Goal: Transaction & Acquisition: Purchase product/service

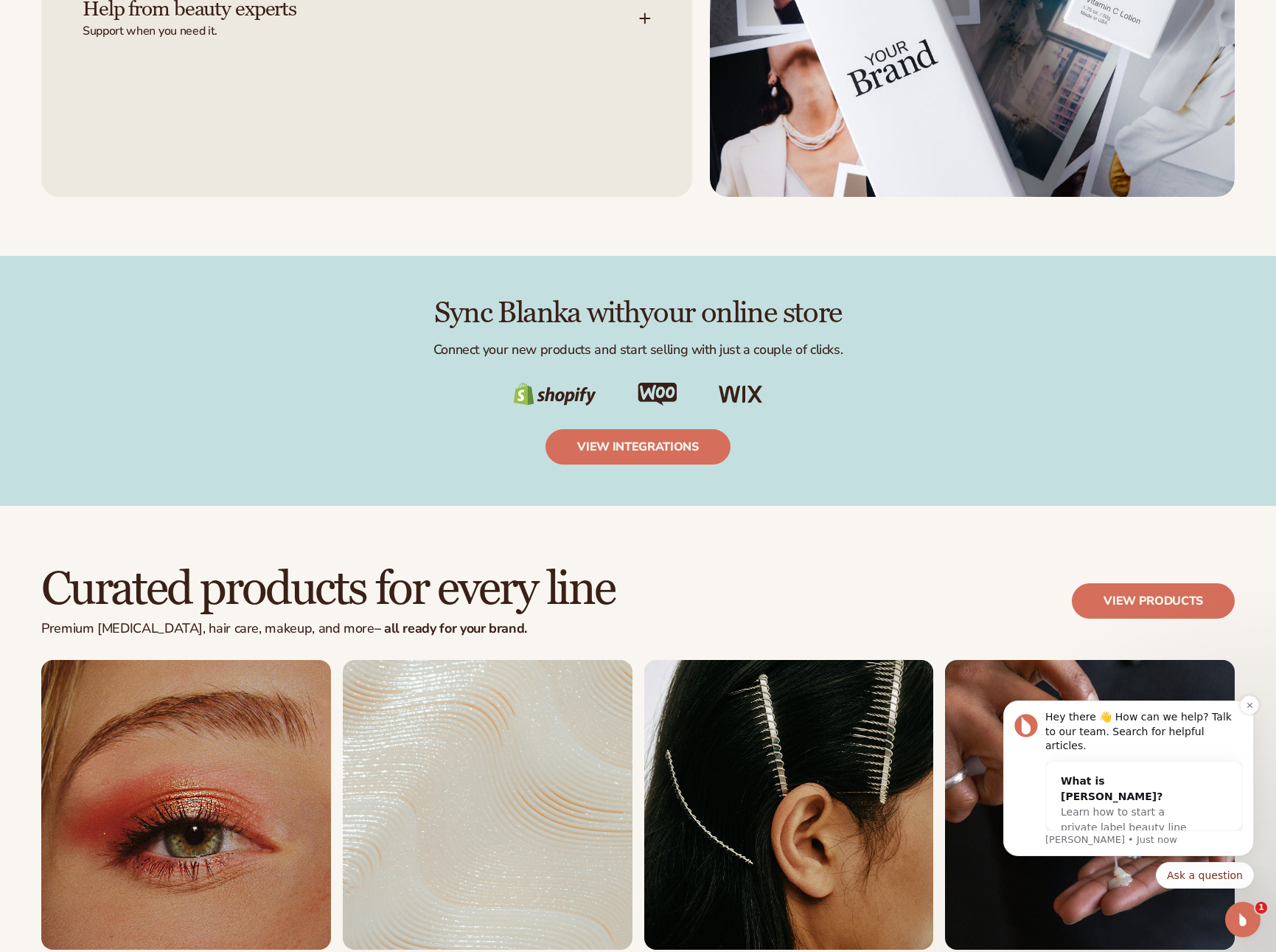
scroll to position [2439, 0]
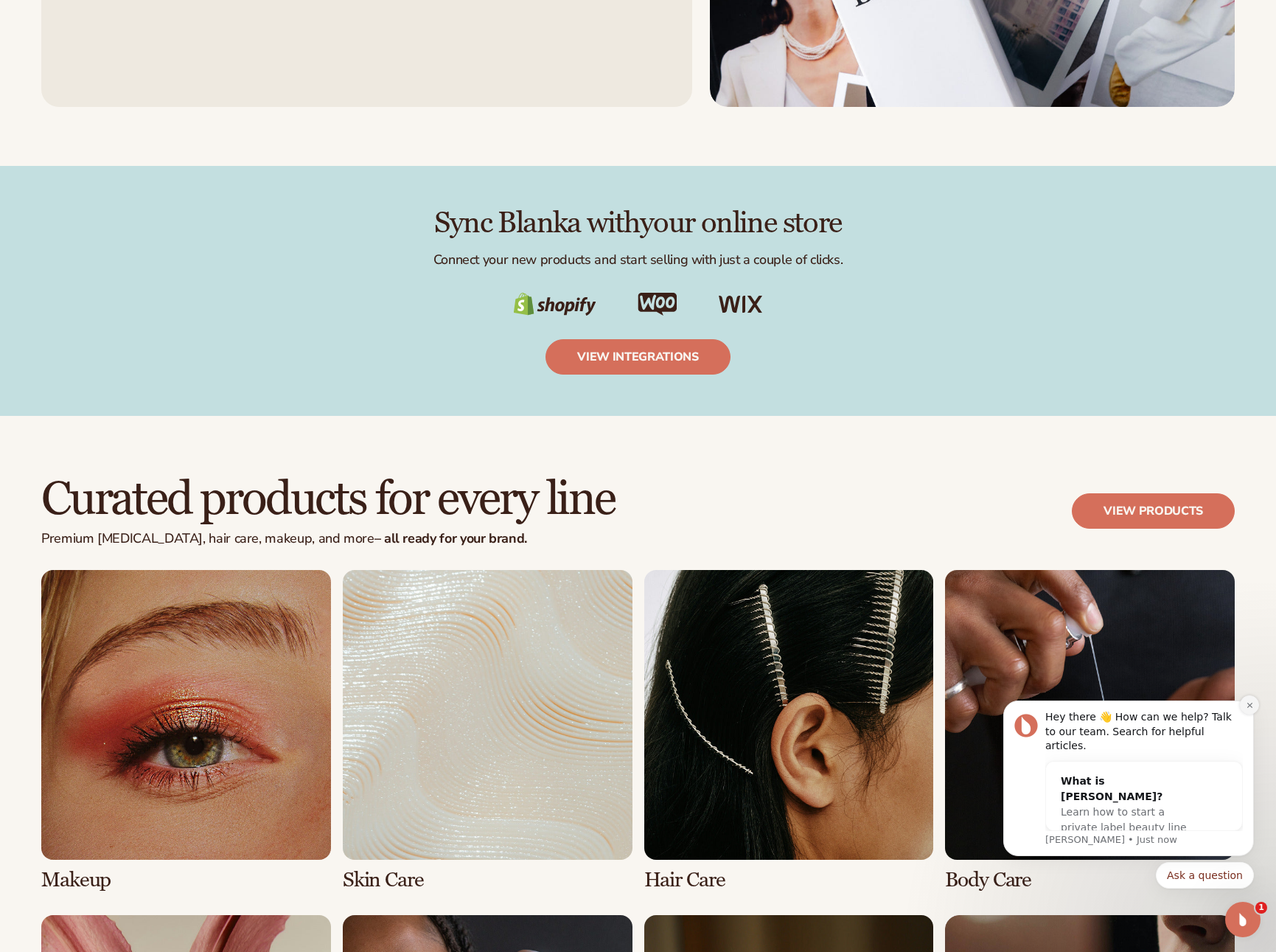
click at [1243, 714] on button "Dismiss notification" at bounding box center [1249, 704] width 19 height 19
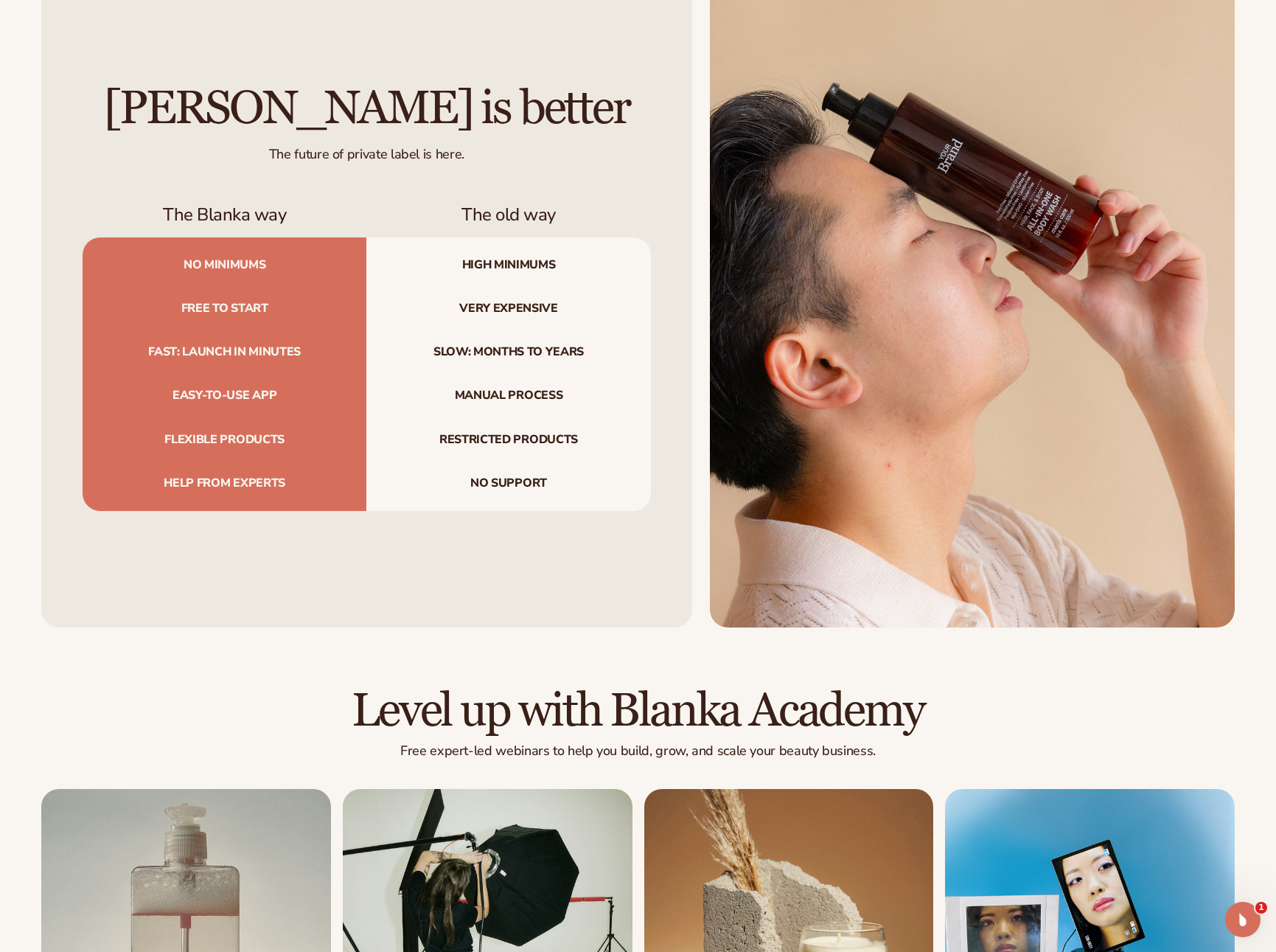
scroll to position [4873, 0]
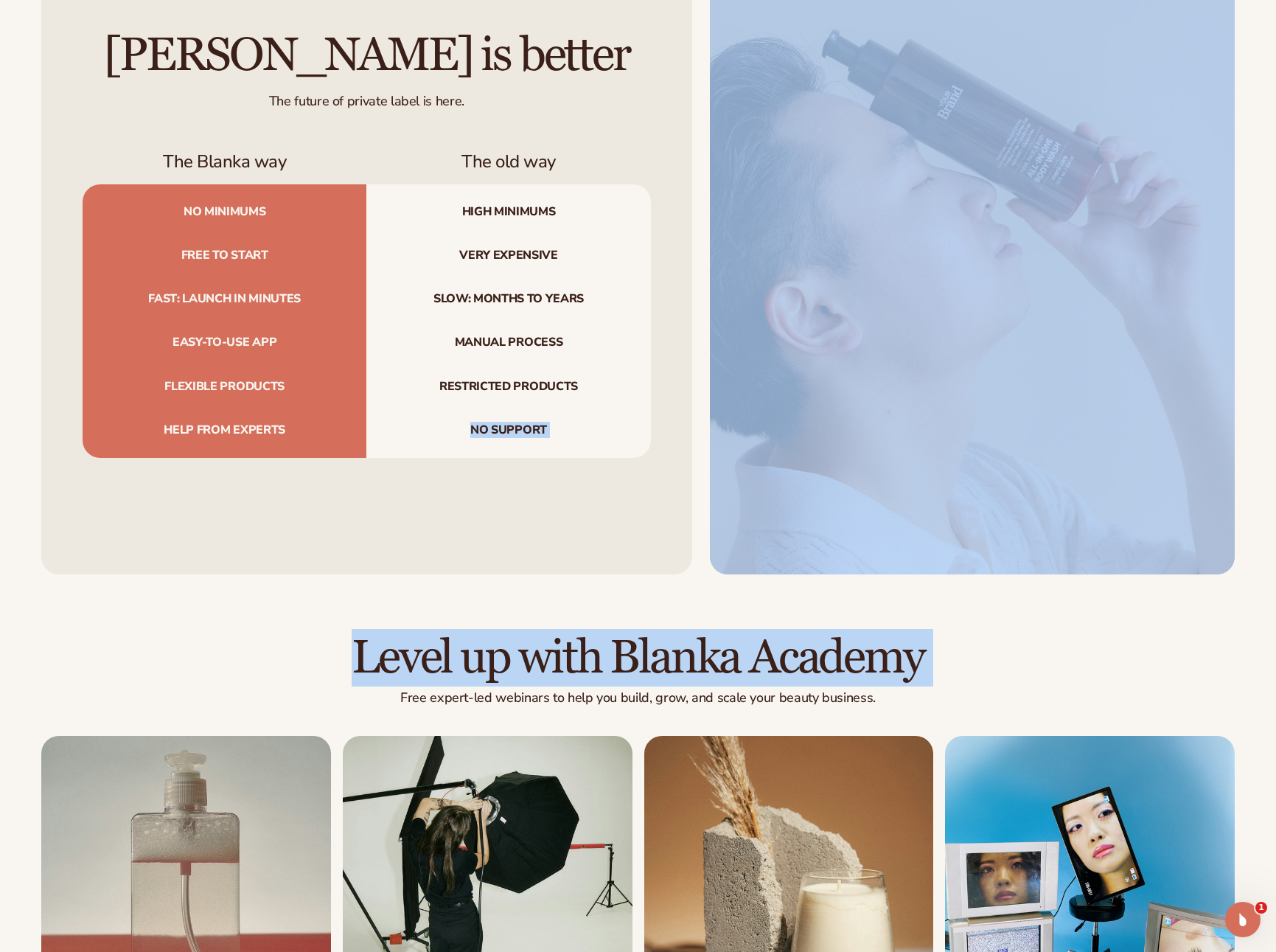
drag, startPoint x: 1116, startPoint y: 684, endPoint x: 365, endPoint y: 425, distance: 794.4
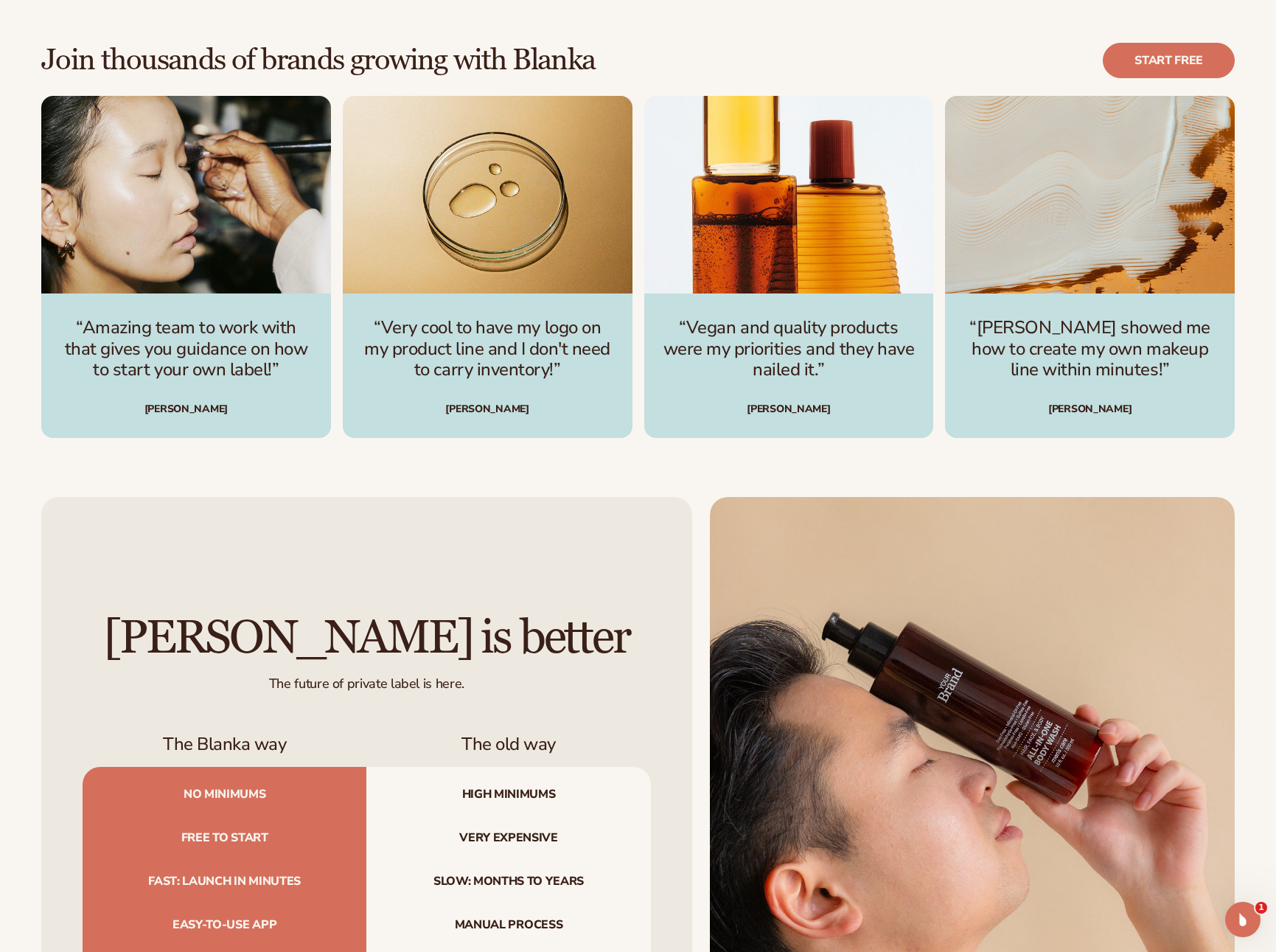
click at [670, 480] on div "Join thousands of brands growing with Blanka Start free “Amazing team to work w…" at bounding box center [638, 240] width 1276 height 513
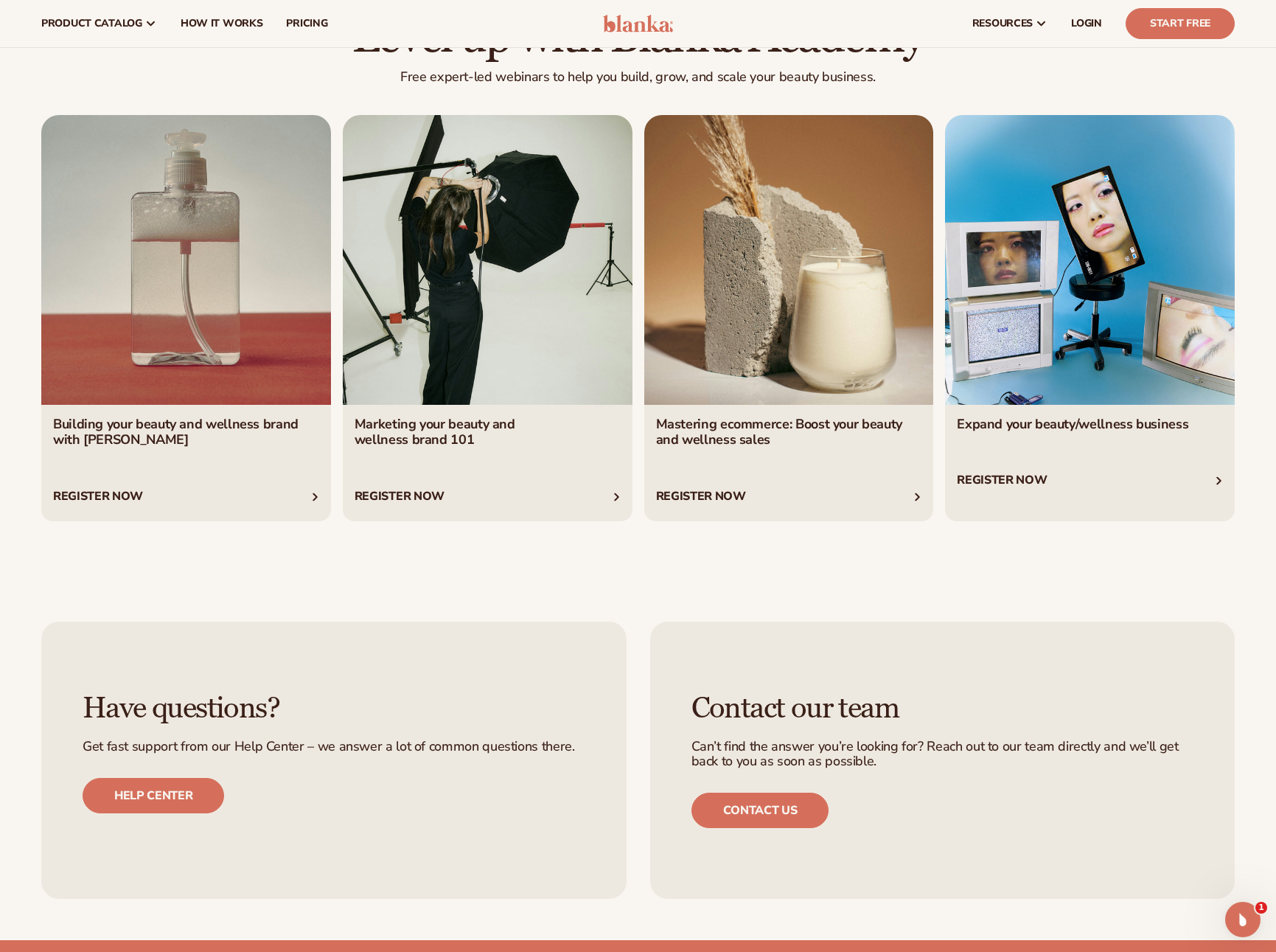
scroll to position [5418, 0]
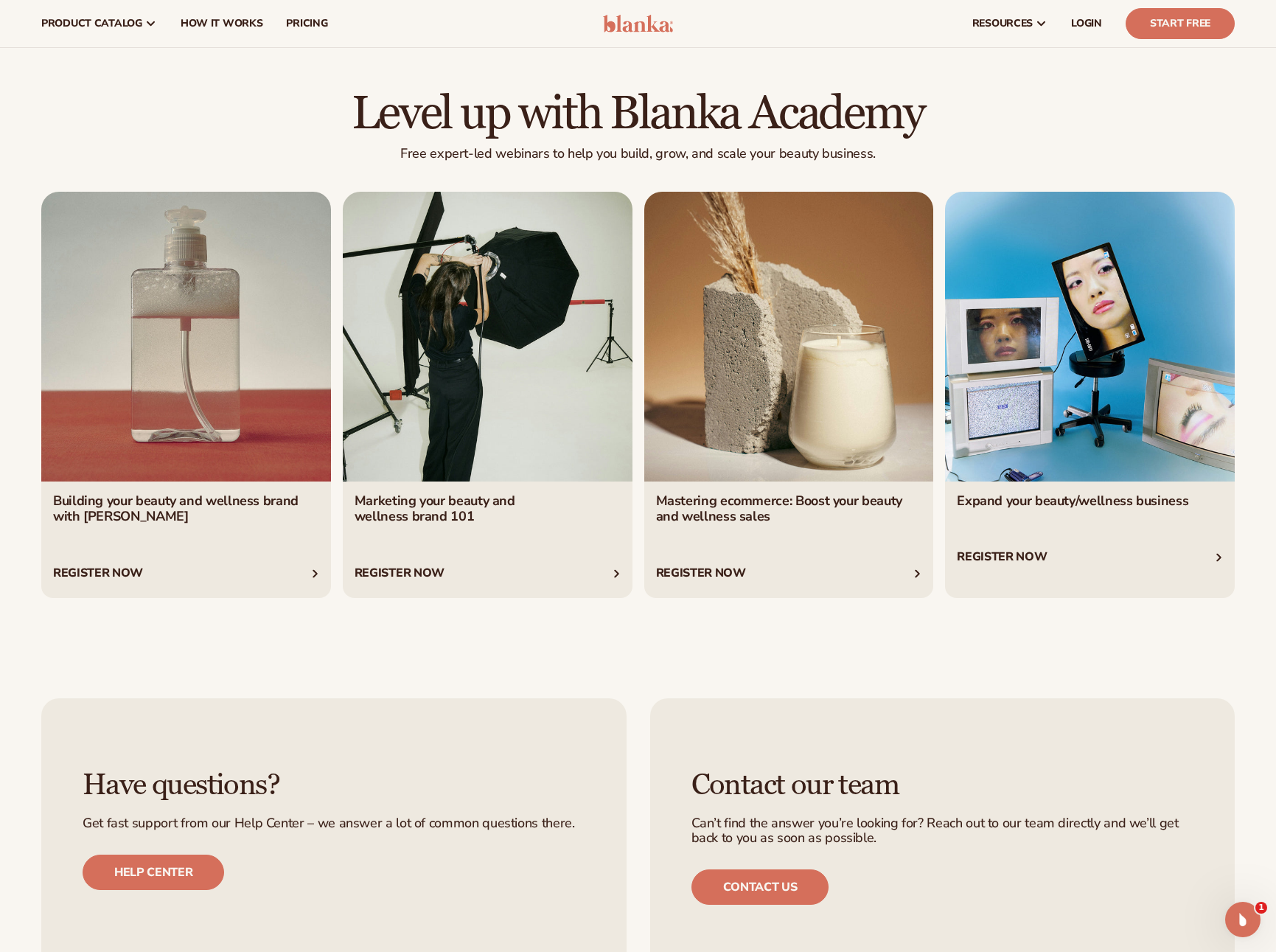
click at [795, 396] on link "3 / 4" at bounding box center [789, 395] width 290 height 406
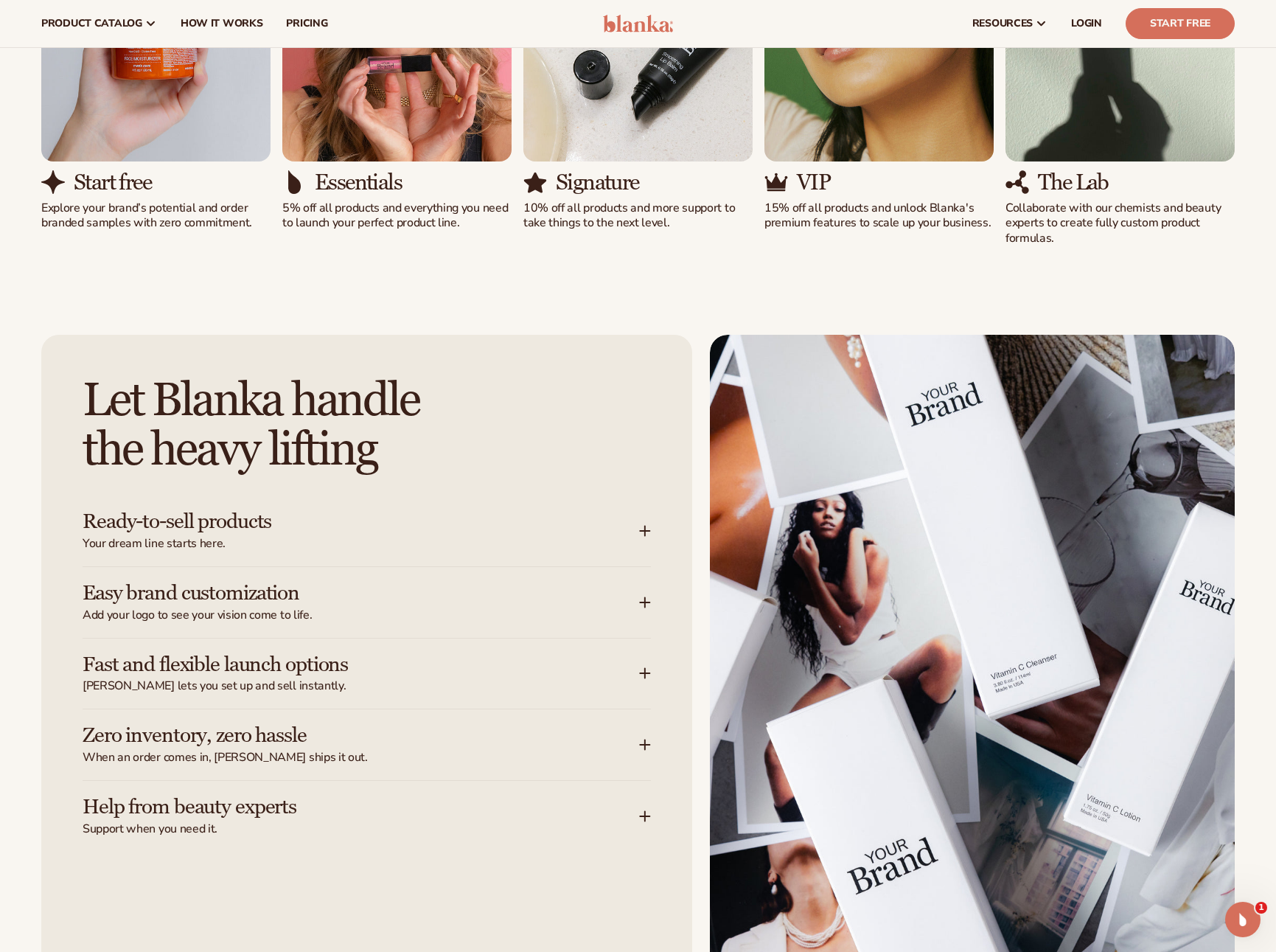
scroll to position [1509, 0]
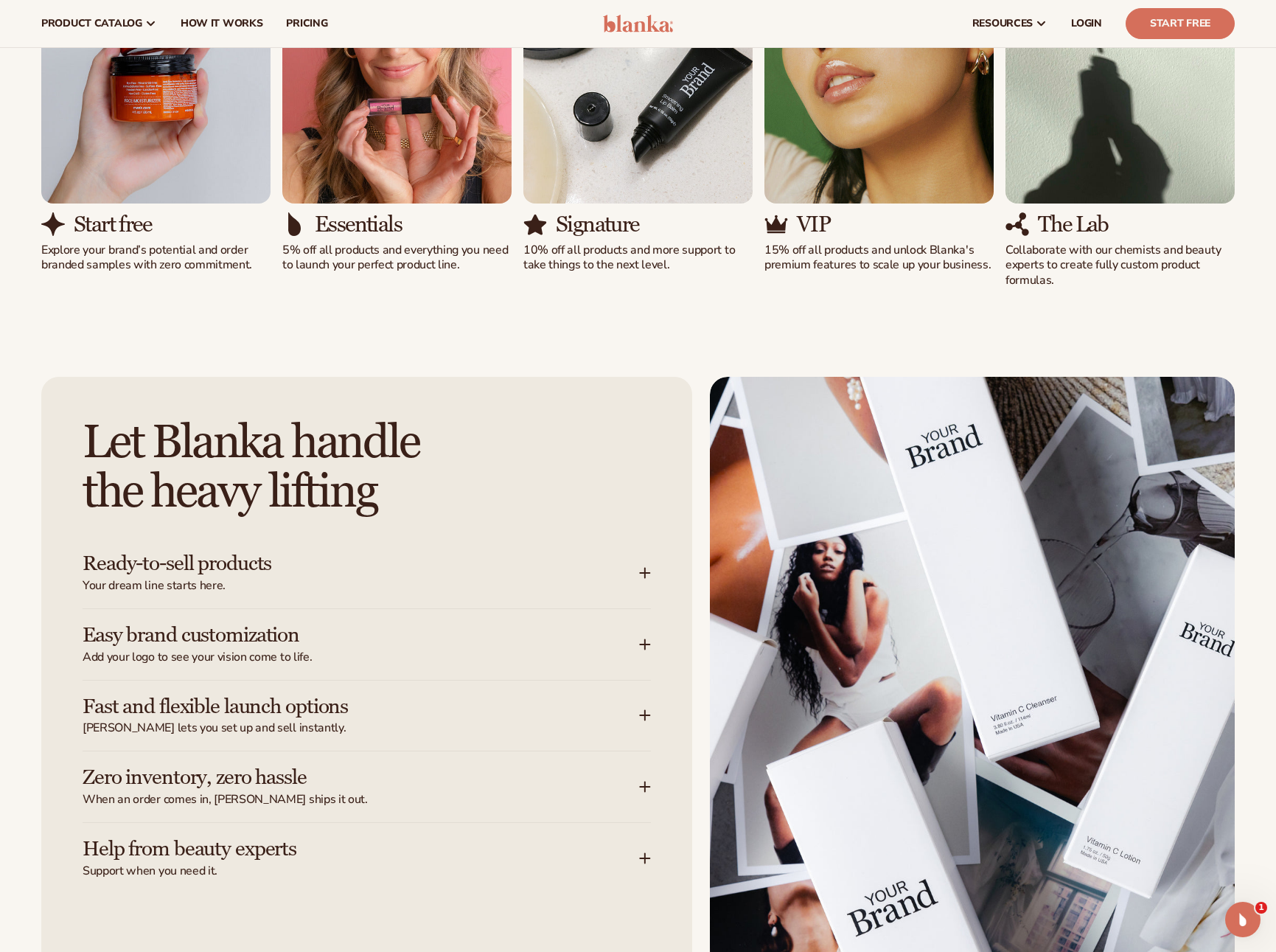
click at [457, 573] on h3 "Ready-to-sell products" at bounding box center [339, 563] width 512 height 23
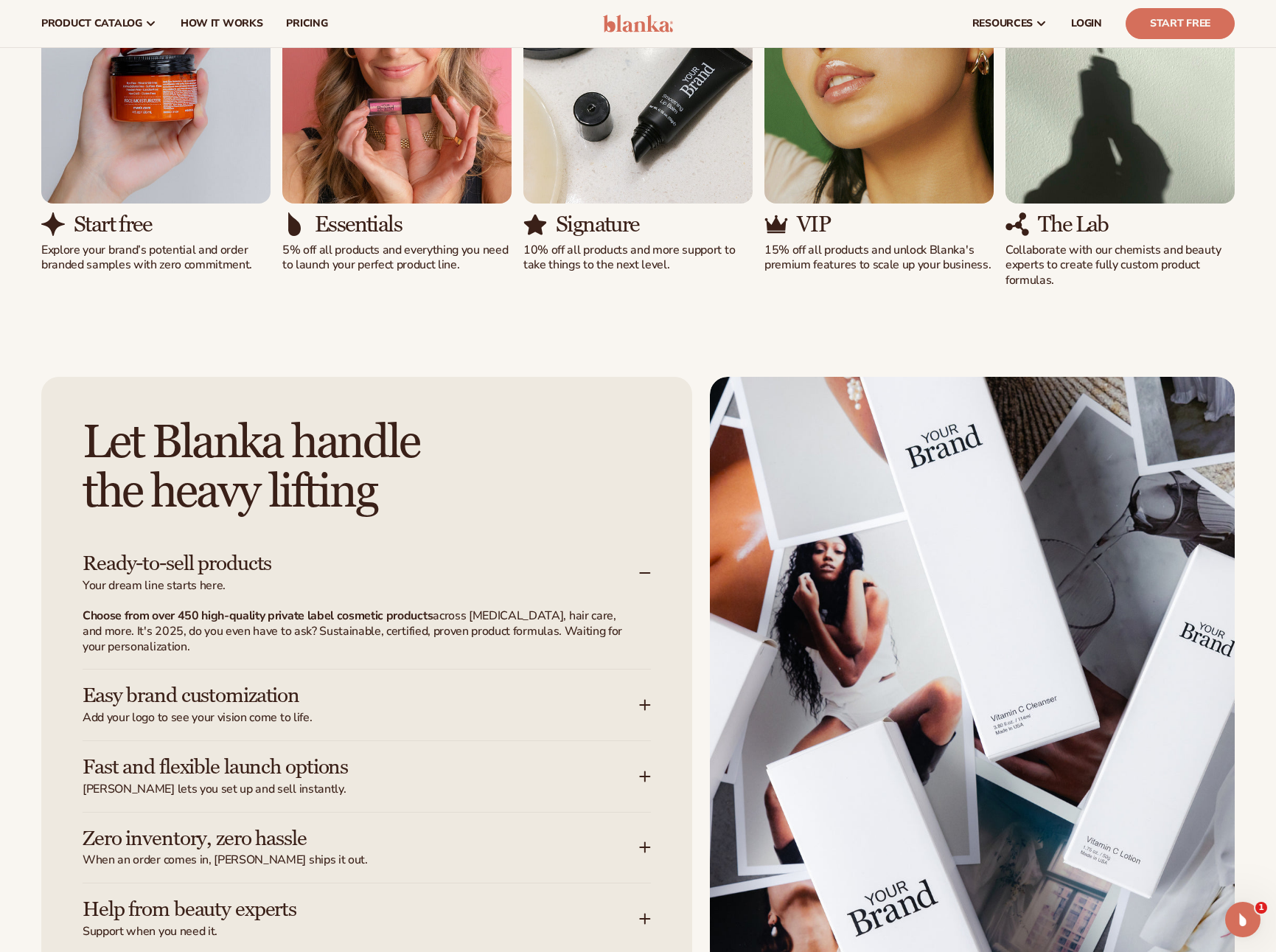
click at [512, 743] on div "Fast and flexible launch options [PERSON_NAME] lets you set up and sell instant…" at bounding box center [367, 776] width 569 height 71
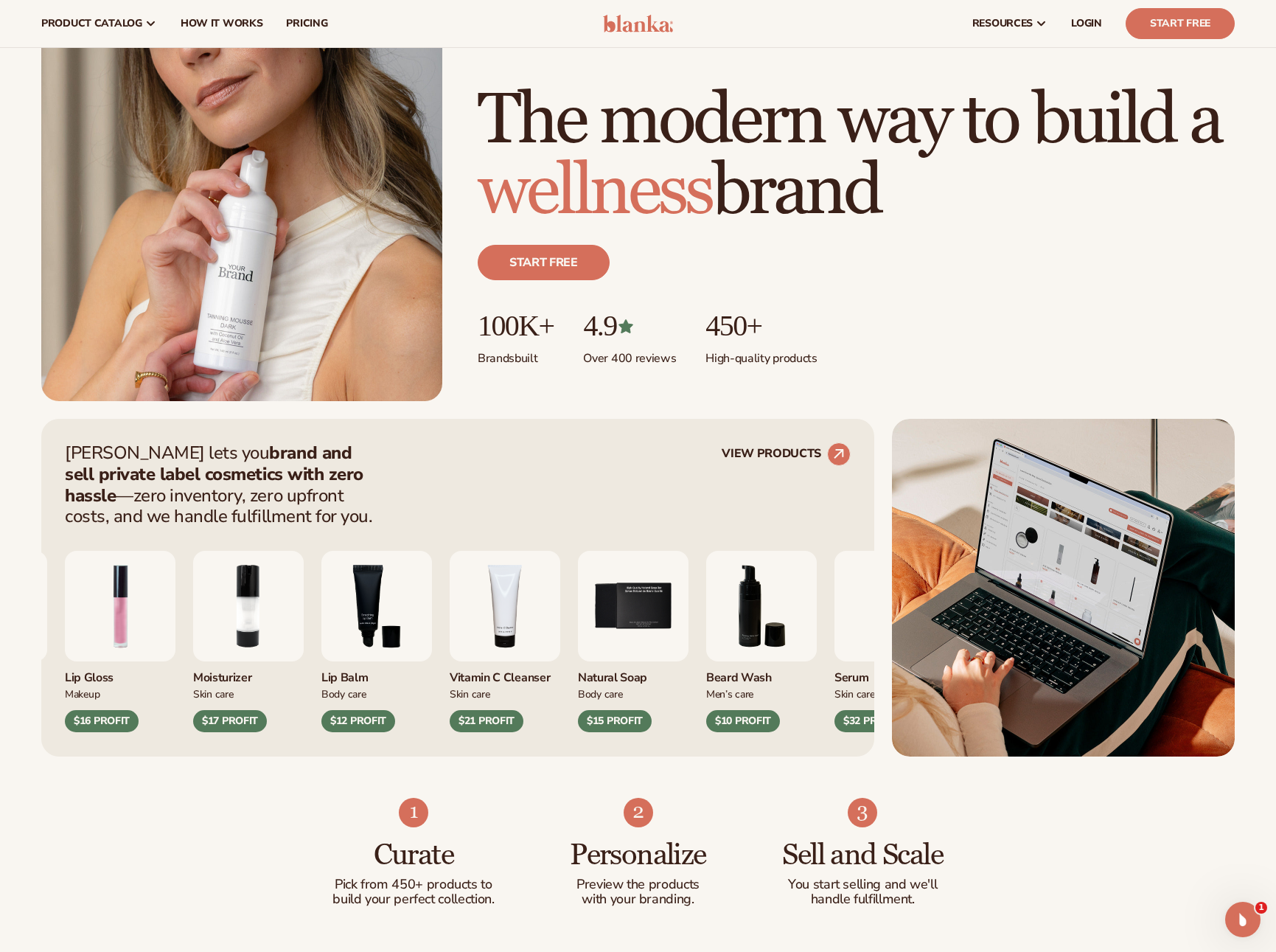
scroll to position [32, 0]
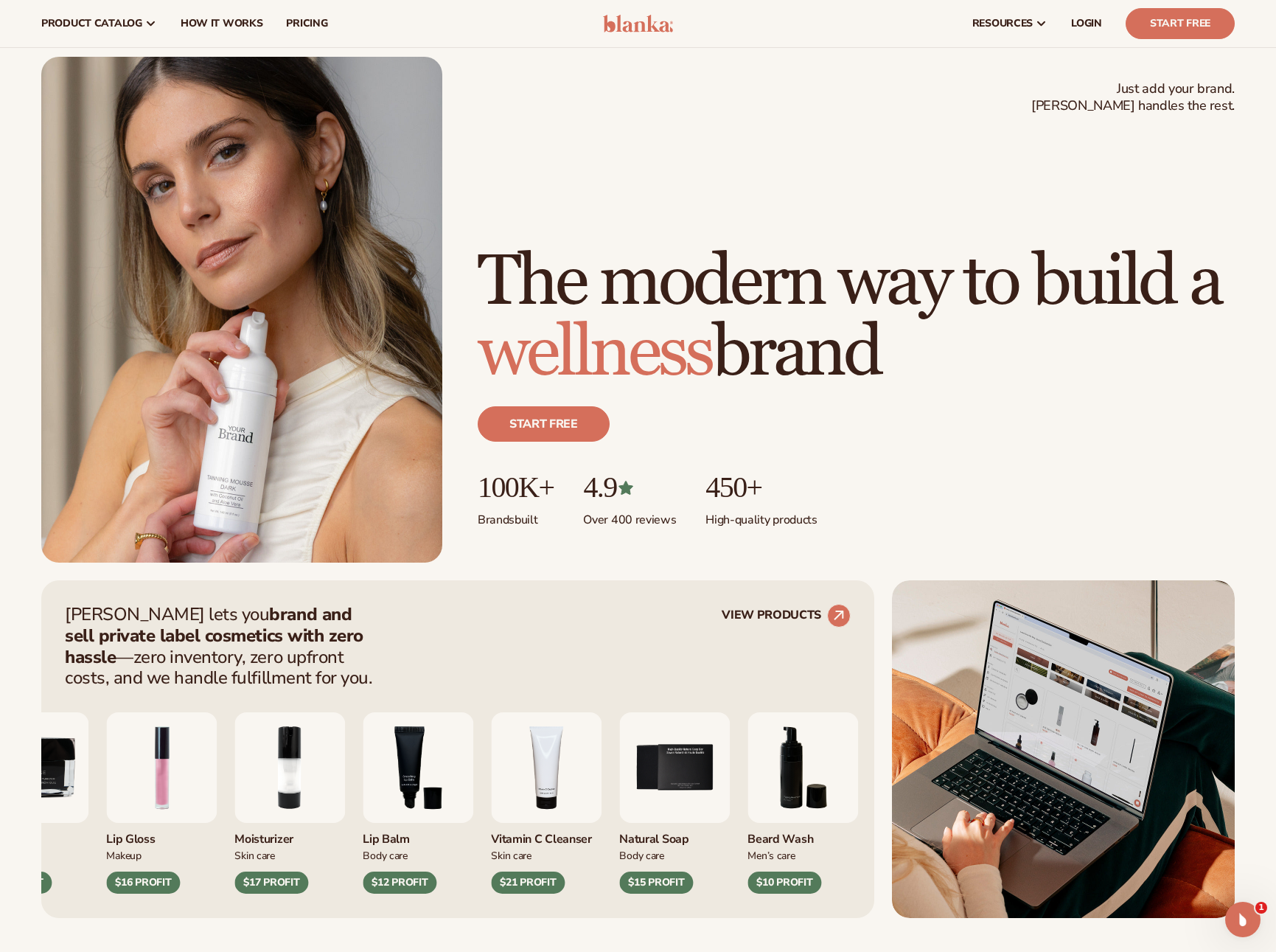
click at [543, 757] on img "4 / 9" at bounding box center [546, 767] width 110 height 110
click at [766, 615] on link "VIEW PRODUCTS" at bounding box center [786, 616] width 129 height 24
